Goal: Task Accomplishment & Management: Use online tool/utility

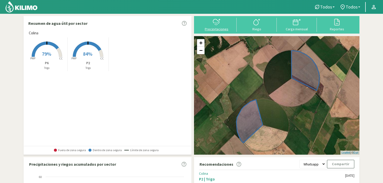
click at [215, 21] on icon at bounding box center [216, 22] width 8 height 8
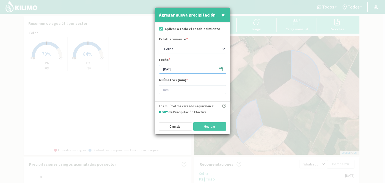
click at [166, 70] on input "[DATE]" at bounding box center [192, 69] width 67 height 9
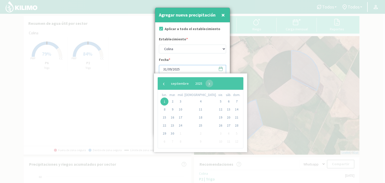
click at [171, 70] on input "31/09/2025" at bounding box center [192, 69] width 67 height 9
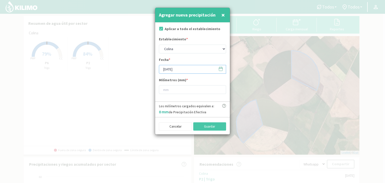
type input "[DATE]"
click at [184, 94] on input "number" at bounding box center [192, 89] width 67 height 9
type input "25"
click at [213, 129] on button "Guardar" at bounding box center [209, 126] width 33 height 9
type input "[DATE]"
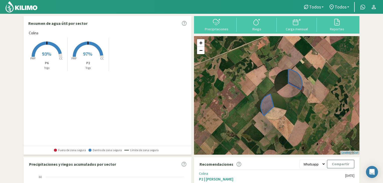
drag, startPoint x: 19, startPoint y: 6, endPoint x: 20, endPoint y: 3, distance: 3.4
click at [19, 6] on img at bounding box center [21, 7] width 33 height 12
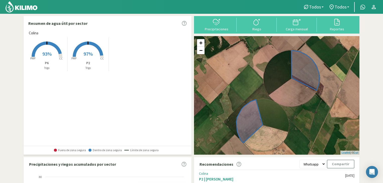
click at [47, 55] on span "93%" at bounding box center [46, 54] width 9 height 6
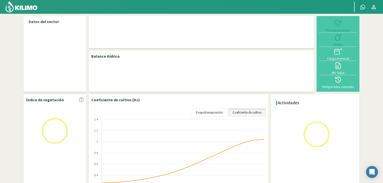
select select "1: Object"
